Goal: Entertainment & Leisure: Browse casually

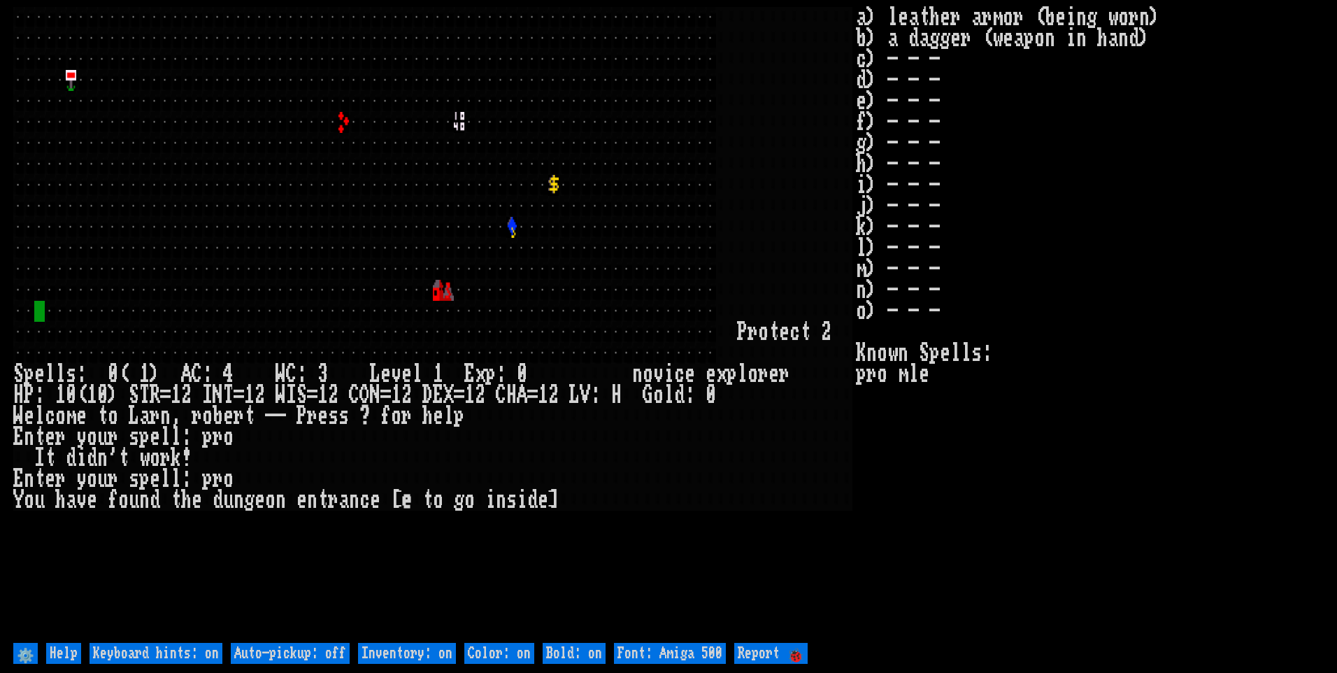
click at [273, 657] on off "Auto-pickup: off" at bounding box center [290, 653] width 119 height 21
type off "Auto-pickup: on"
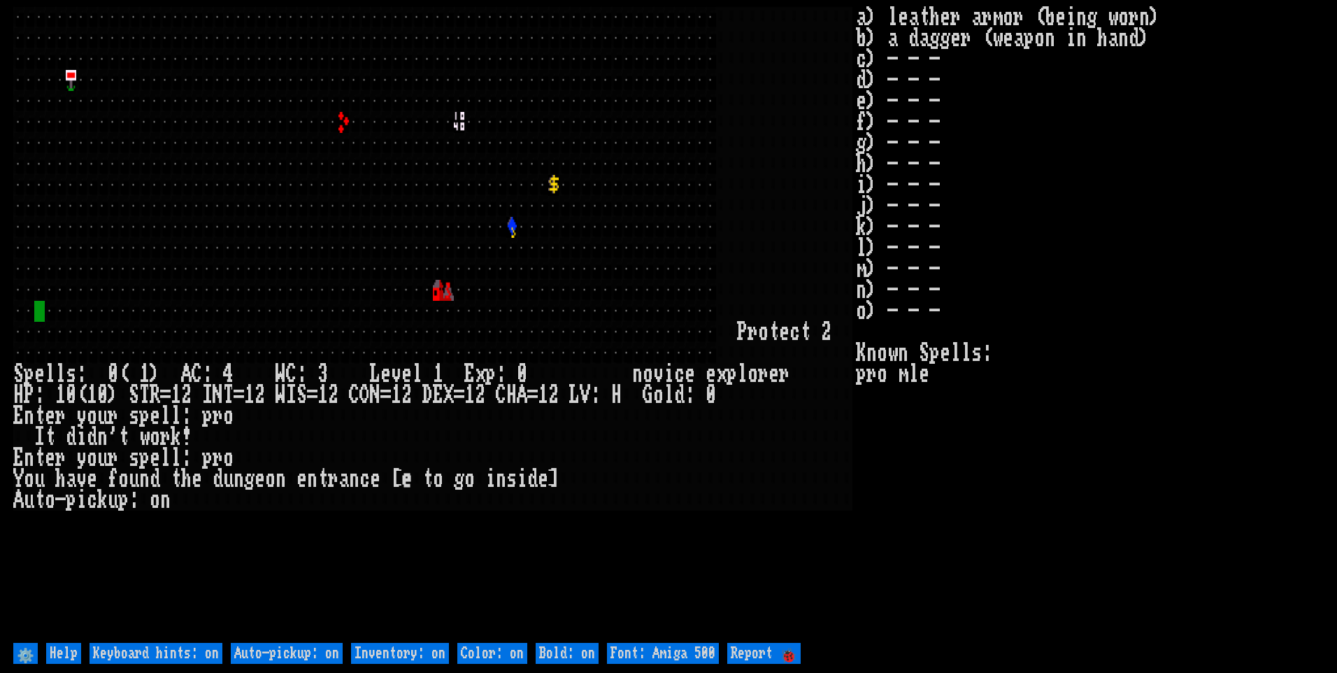
click at [408, 643] on on "Inventory: on" at bounding box center [400, 653] width 98 height 21
type on "Inventory: off"
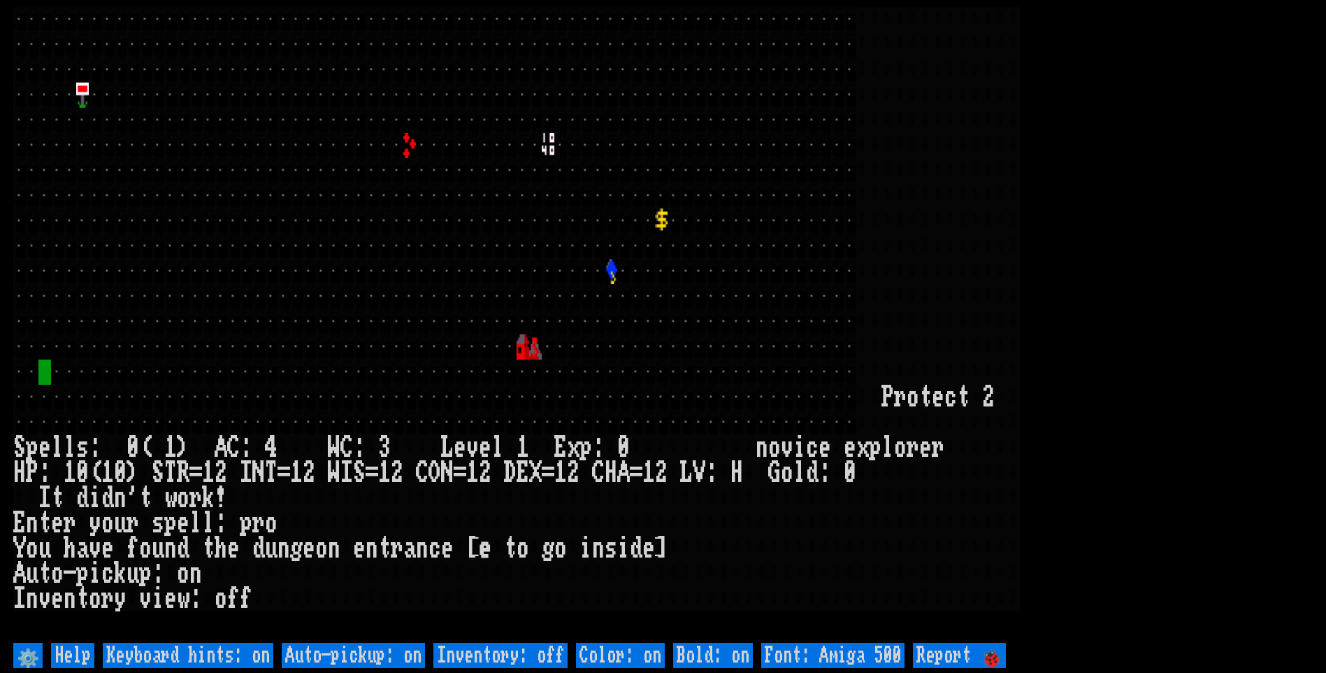
click at [863, 651] on 500 "Font: Amiga 500" at bounding box center [832, 655] width 143 height 25
type 500 "Font: Amiga 1200"
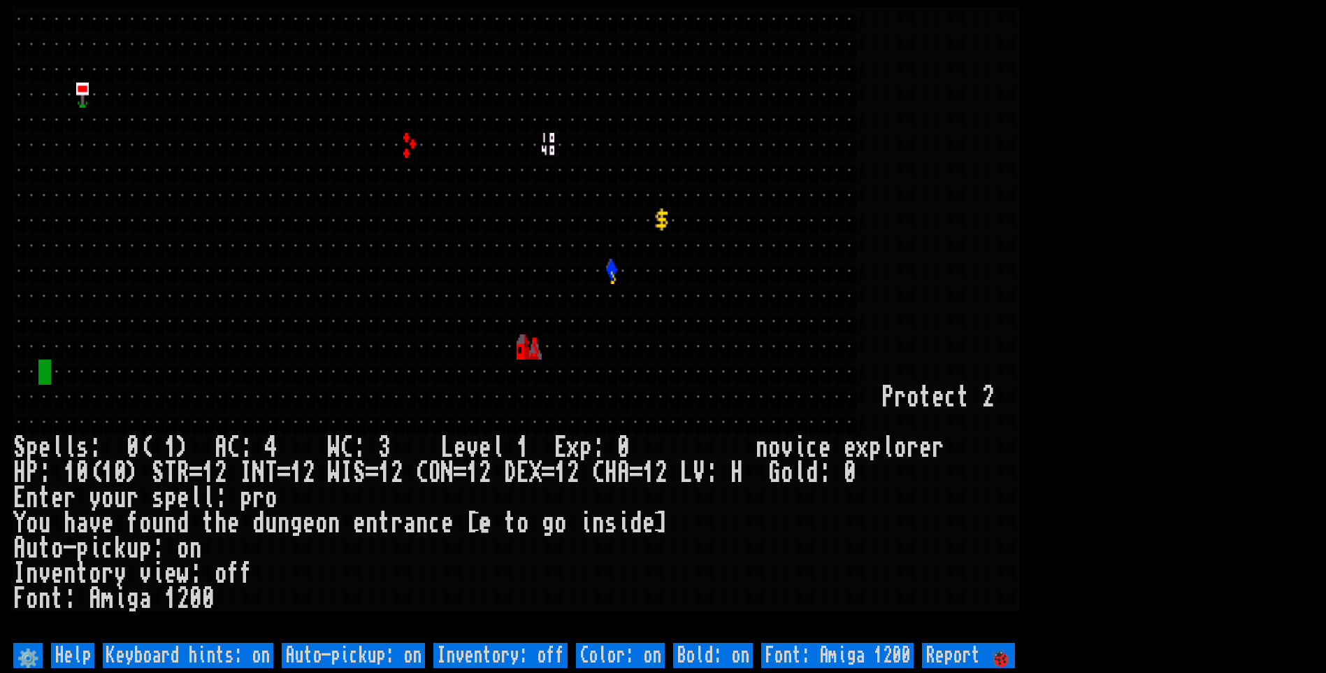
click at [1199, 166] on larn at bounding box center [663, 323] width 1300 height 632
